Goal: Communication & Community: Connect with others

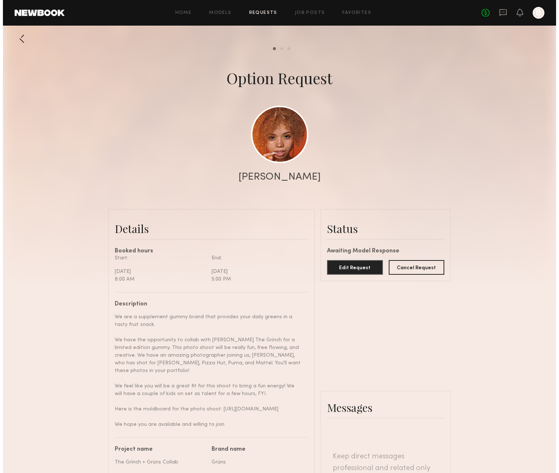
scroll to position [271, 0]
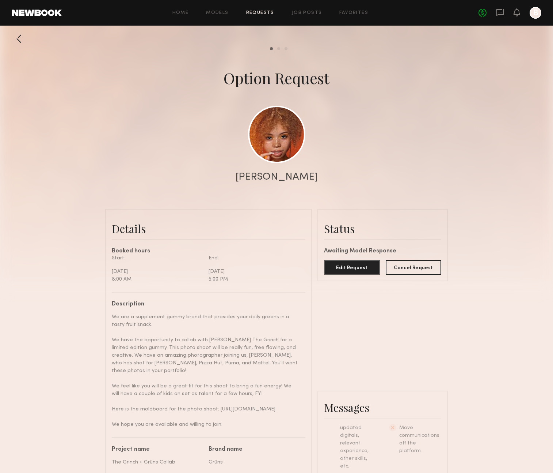
click at [258, 15] on link "Requests" at bounding box center [260, 13] width 28 height 5
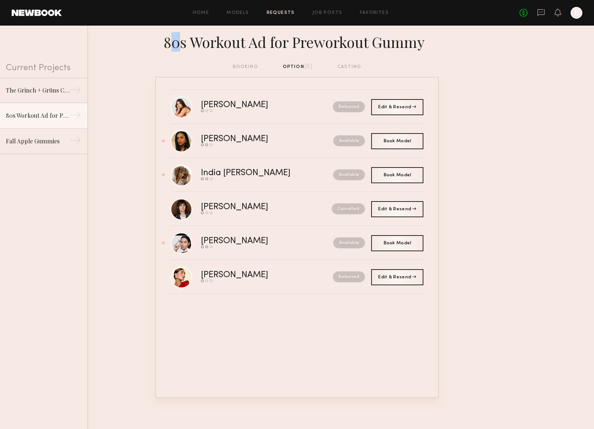
drag, startPoint x: 177, startPoint y: 42, endPoint x: 173, endPoint y: 43, distance: 3.9
click at [173, 43] on div "80s Workout Ad for Preworkout Gummy" at bounding box center [297, 41] width 284 height 20
click at [34, 96] on link "The Grinch + Grüns Collab →" at bounding box center [43, 90] width 87 height 26
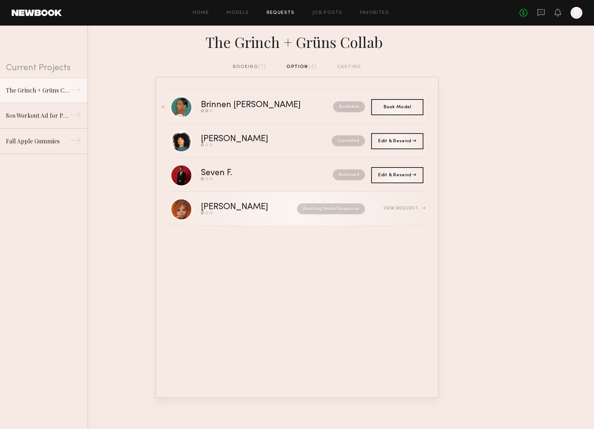
click at [225, 208] on div "[PERSON_NAME]" at bounding box center [242, 207] width 82 height 8
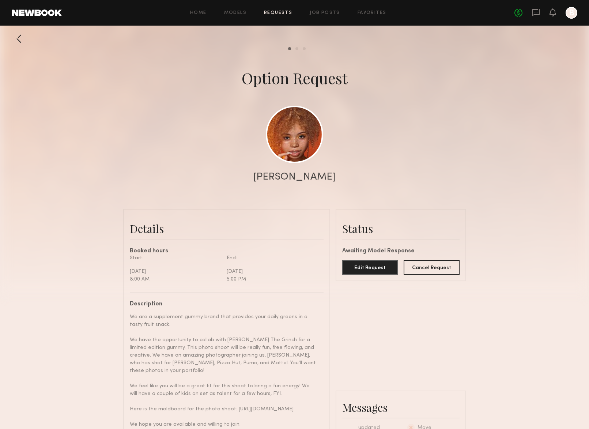
click at [25, 40] on div at bounding box center [19, 38] width 15 height 15
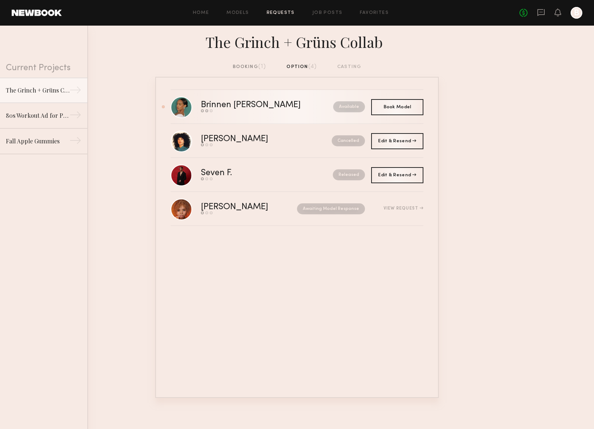
click at [228, 104] on div "Brinnen [PERSON_NAME]" at bounding box center [259, 105] width 116 height 8
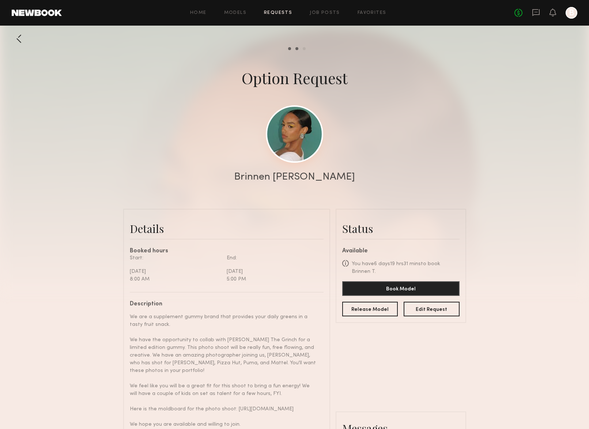
click at [306, 147] on link at bounding box center [294, 133] width 57 height 57
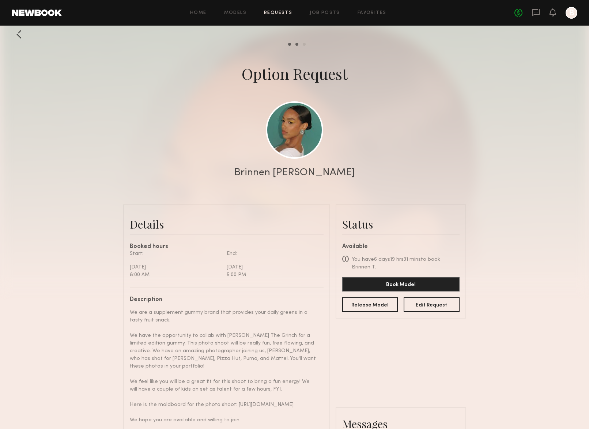
click at [18, 38] on div at bounding box center [19, 34] width 15 height 15
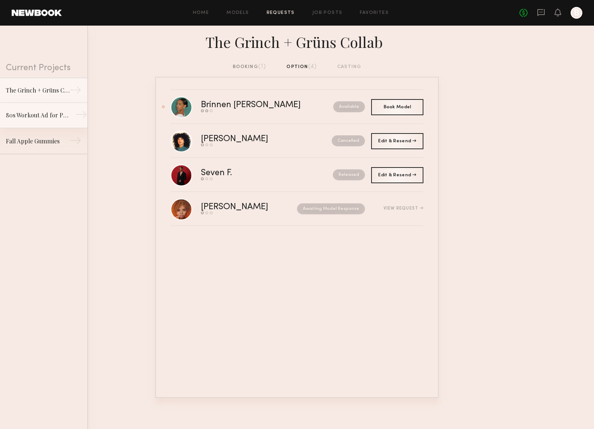
click at [24, 126] on link "80s Workout Ad for Preworkout Gummy →" at bounding box center [43, 116] width 87 height 26
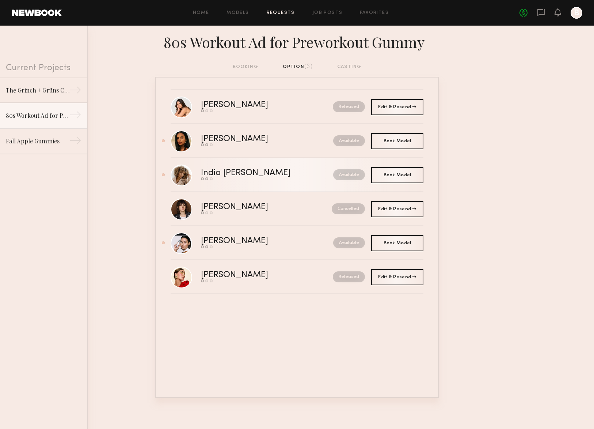
click at [259, 172] on div "India Rae H." at bounding box center [256, 173] width 111 height 8
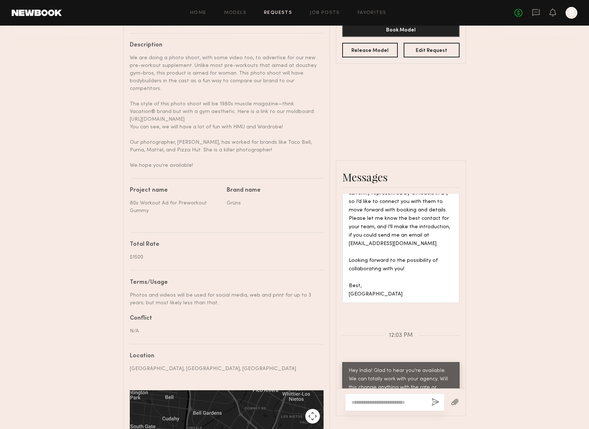
scroll to position [410, 0]
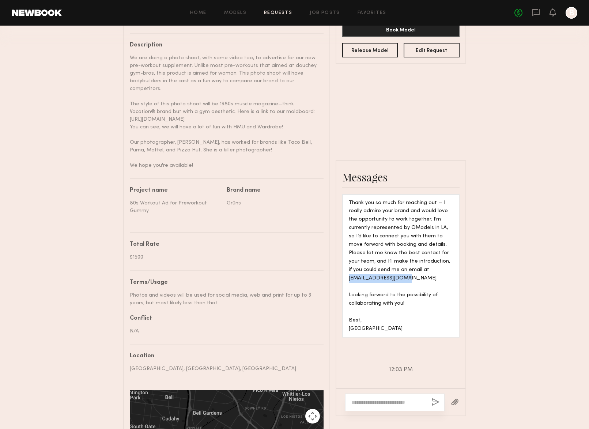
drag, startPoint x: 407, startPoint y: 183, endPoint x: 341, endPoint y: 185, distance: 66.5
click at [341, 185] on div "Thank you so much for reaching out — I really admire your brand and would love …" at bounding box center [400, 258] width 129 height 158
copy div "rae.india@yahoo.com."
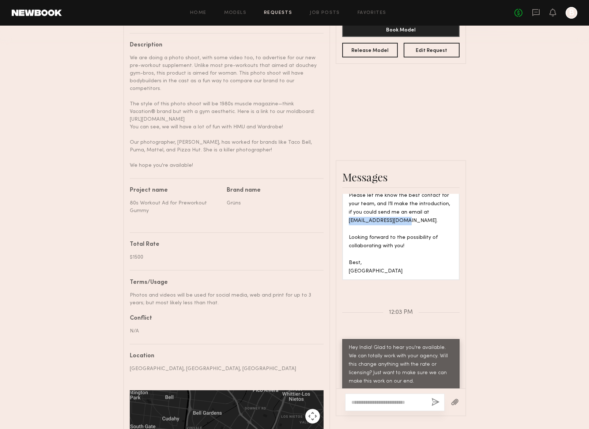
scroll to position [364, 0]
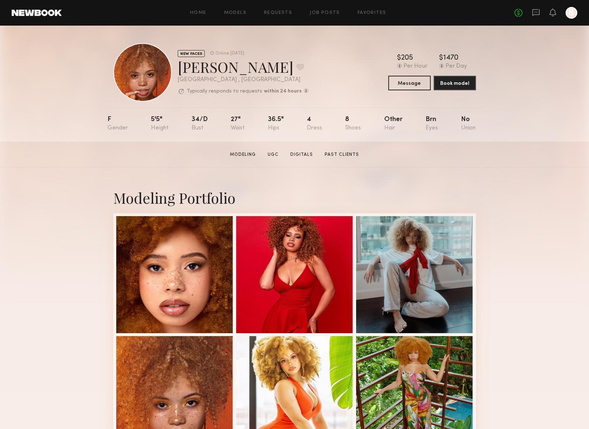
scroll to position [76, 0]
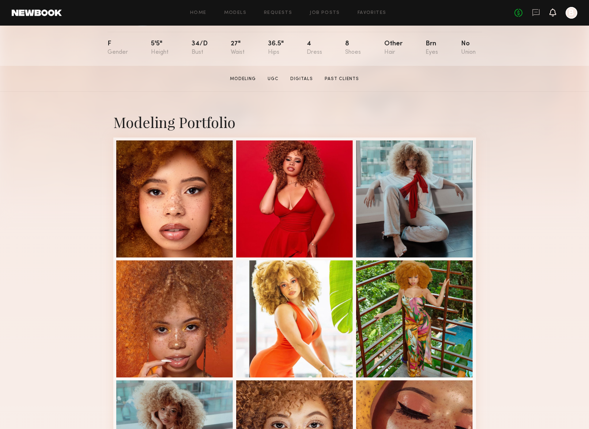
click at [554, 15] on icon at bounding box center [552, 12] width 7 height 8
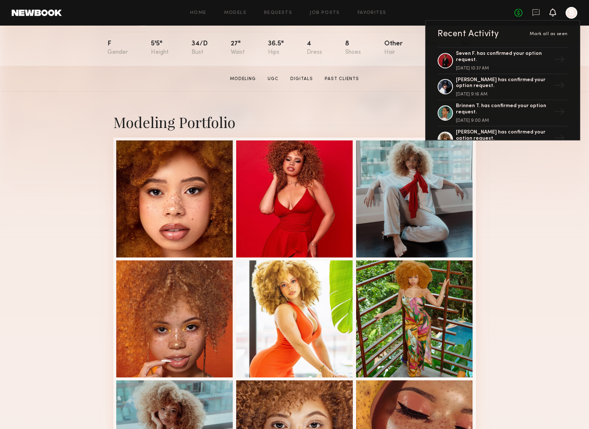
click at [540, 13] on div "No fees up to $5,000 Recent Activity Mark all as seen Seven F. has confirmed yo…" at bounding box center [545, 13] width 63 height 12
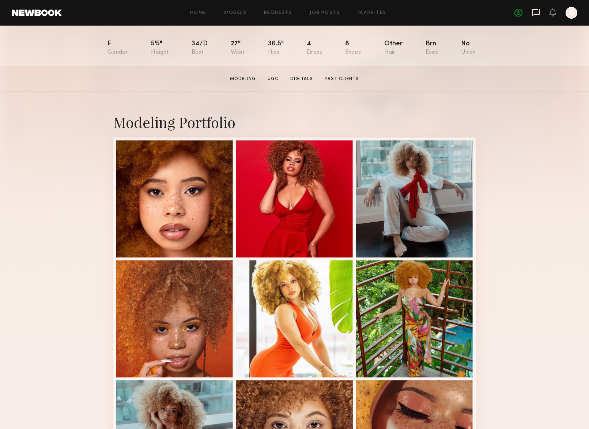
click at [534, 15] on icon at bounding box center [535, 12] width 7 height 7
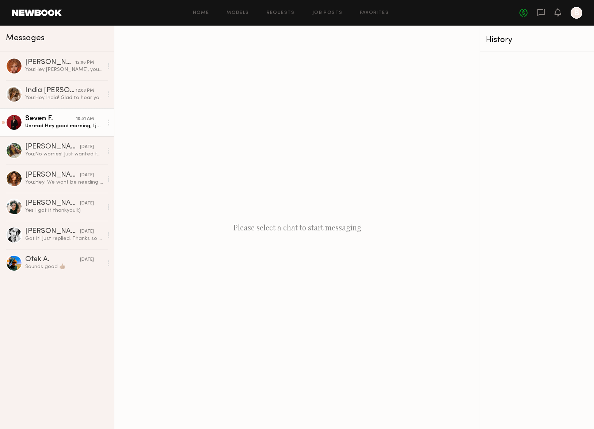
click at [57, 118] on div "Seven F." at bounding box center [50, 118] width 51 height 7
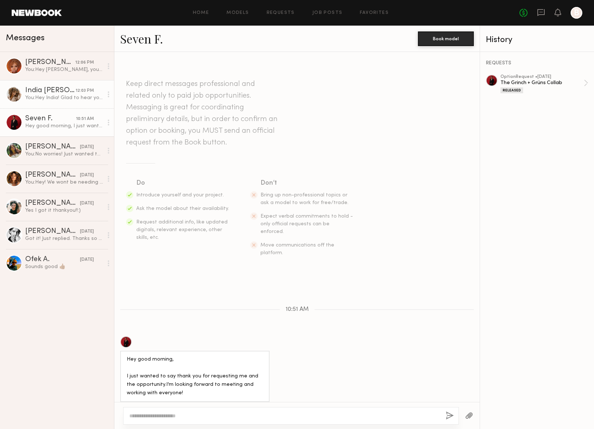
click at [58, 103] on link "India [PERSON_NAME] 12:03 PM You: Hey [GEOGRAPHIC_DATA]! Glad to hear you're av…" at bounding box center [57, 94] width 114 height 28
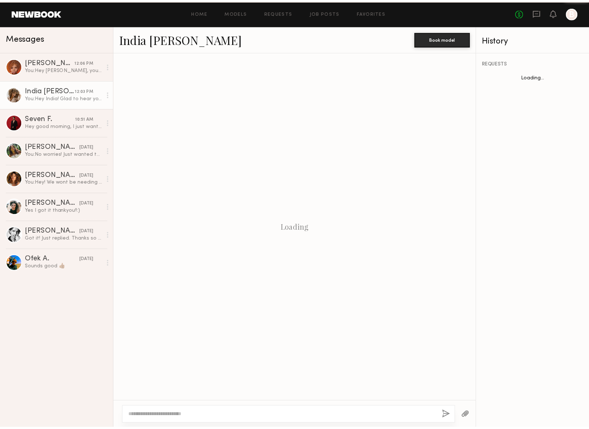
scroll to position [153, 0]
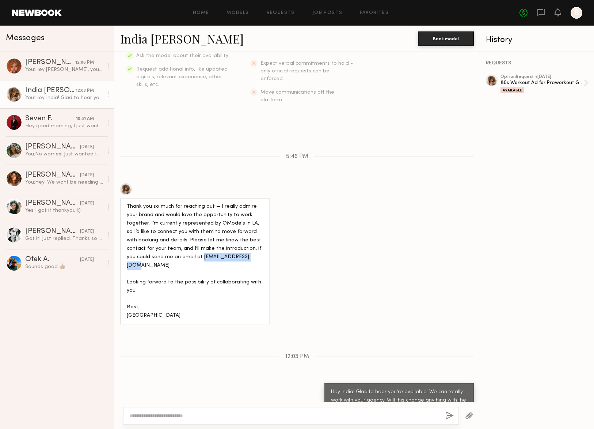
drag, startPoint x: 198, startPoint y: 239, endPoint x: 147, endPoint y: 241, distance: 51.9
click at [147, 241] on div "Thank you so much for reaching out — I really admire your brand and would love …" at bounding box center [195, 260] width 136 height 117
copy div "[EMAIL_ADDRESS][DOMAIN_NAME]"
click at [376, 206] on div "Thank you so much for reaching out — I really admire your brand and would love …" at bounding box center [296, 253] width 365 height 141
click at [58, 64] on div "[PERSON_NAME]" at bounding box center [50, 62] width 50 height 7
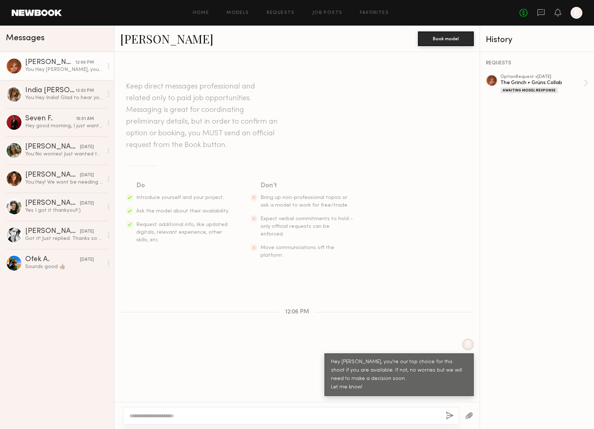
click at [51, 12] on link at bounding box center [37, 13] width 50 height 7
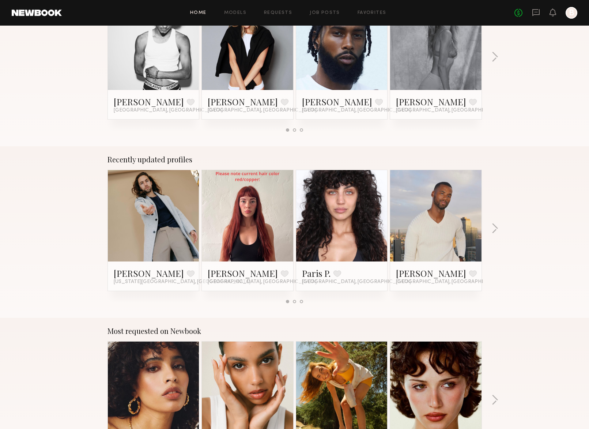
scroll to position [406, 0]
